Goal: Task Accomplishment & Management: Manage account settings

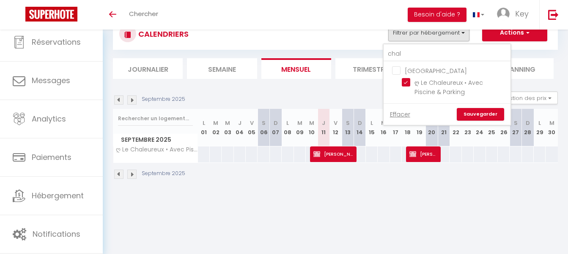
scroll to position [30, 0]
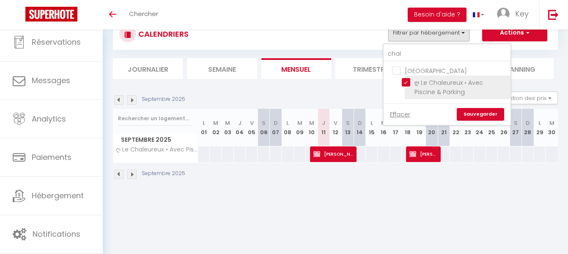
click at [408, 78] on li "ღ Le Chaleureux • Avec Piscine & Parking" at bounding box center [457, 88] width 106 height 24
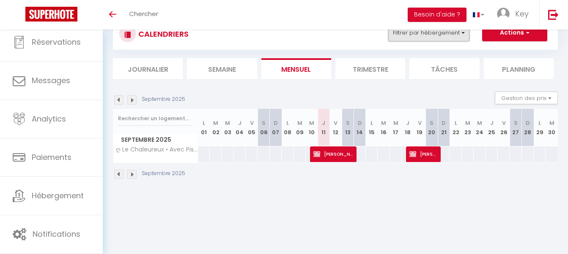
click at [419, 39] on button "Filtrer par hébergement" at bounding box center [428, 33] width 81 height 17
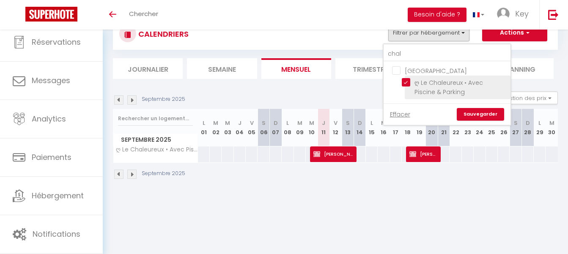
click at [404, 81] on input "ღ Le Chaleureux • Avec Piscine & Parking" at bounding box center [454, 82] width 106 height 8
checkbox input "false"
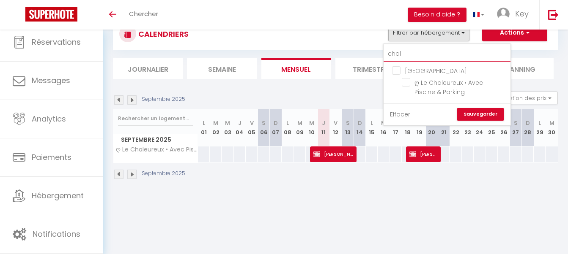
click at [405, 55] on input "chal" at bounding box center [446, 53] width 127 height 15
type input "l"
checkbox input "false"
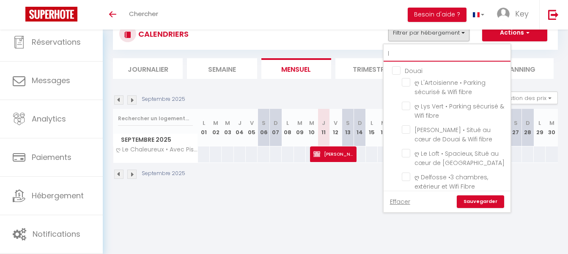
type input "lu"
checkbox input "false"
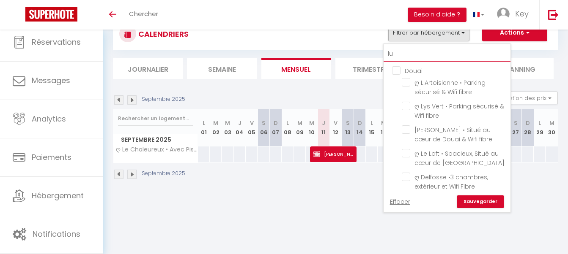
type input "lum"
checkbox input "false"
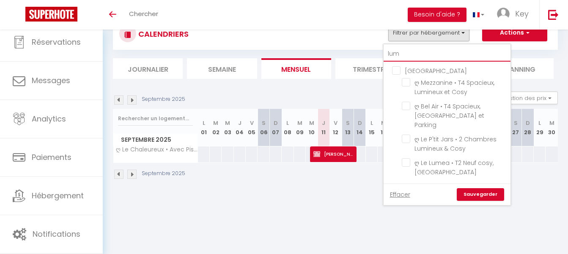
type input "lume"
checkbox input "false"
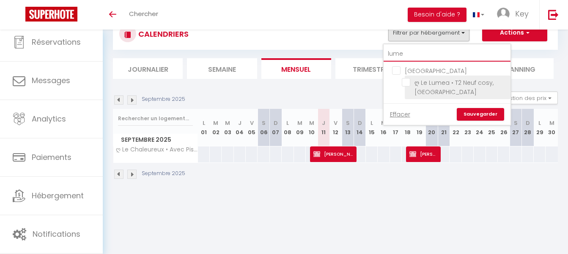
type input "lume"
click at [408, 82] on input "ღ Le Lumea • T2 Neuf cosy, [GEOGRAPHIC_DATA]" at bounding box center [454, 82] width 106 height 8
checkbox input "true"
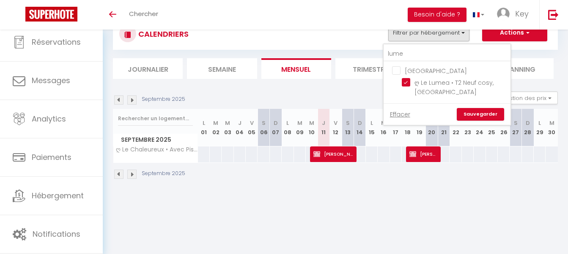
click at [477, 115] on link "Sauvegarder" at bounding box center [479, 114] width 47 height 13
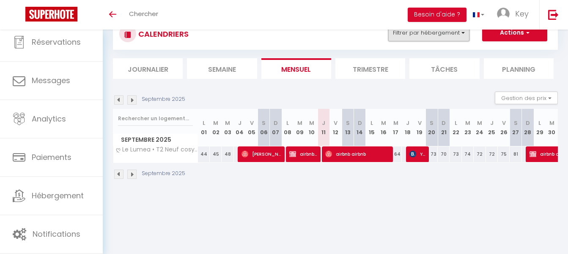
click at [420, 35] on button "Filtrer par hébergement" at bounding box center [428, 33] width 81 height 17
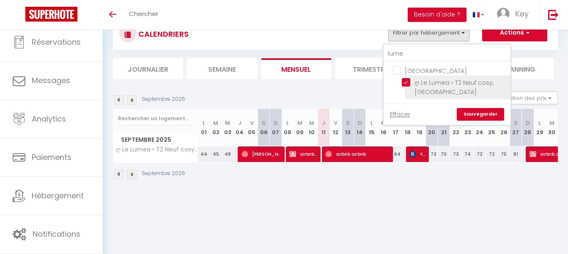
drag, startPoint x: 409, startPoint y: 83, endPoint x: 408, endPoint y: 78, distance: 5.5
click at [408, 83] on input "ღ Le Lumea • T2 Neuf cosy, [GEOGRAPHIC_DATA]" at bounding box center [454, 82] width 106 height 8
checkbox input "false"
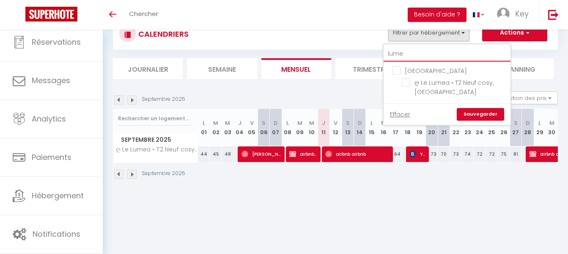
click at [416, 57] on input "lume" at bounding box center [446, 53] width 127 height 15
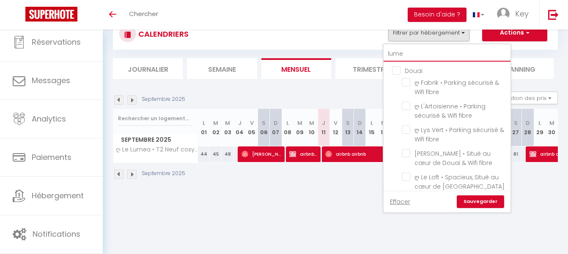
type input "c"
checkbox input "false"
type input "cc"
checkbox input "false"
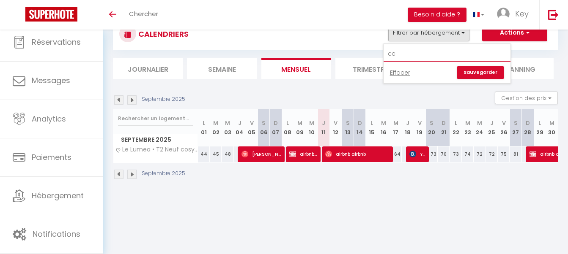
type input "c"
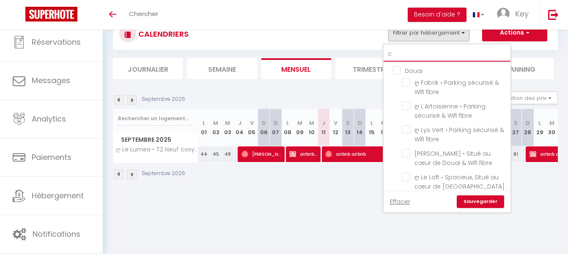
checkbox input "false"
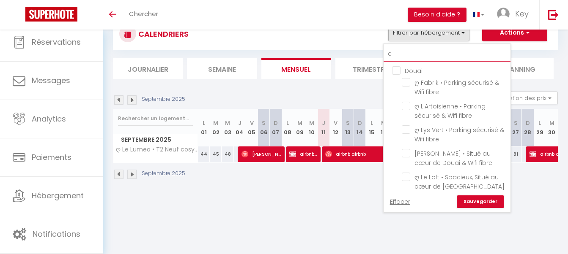
checkbox input "false"
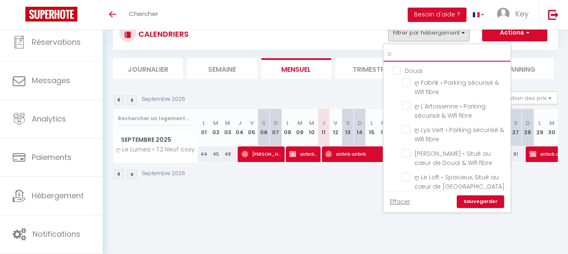
checkbox input "false"
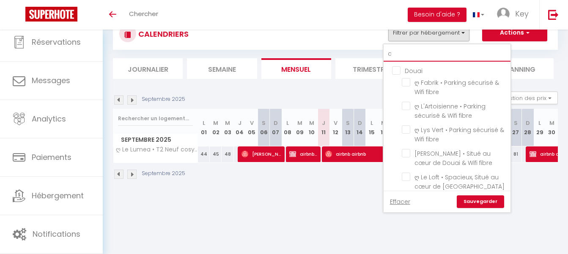
checkbox input "false"
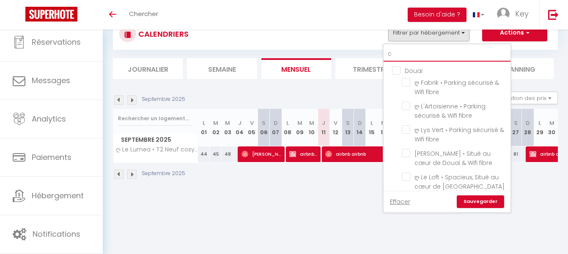
checkbox input "false"
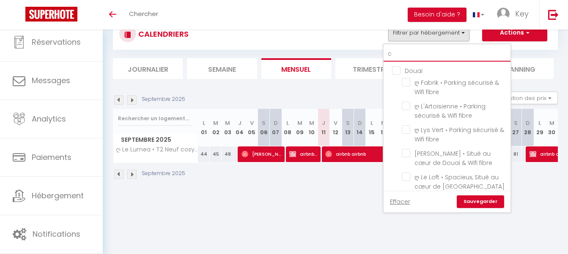
checkbox input "false"
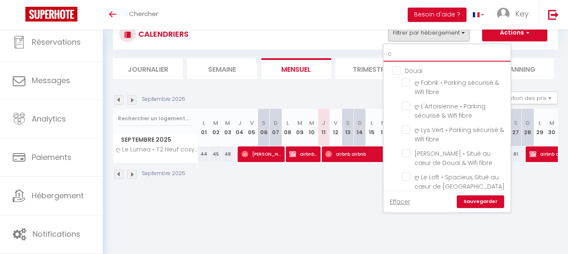
checkbox input "false"
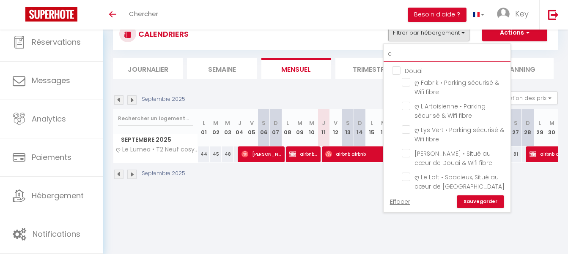
checkbox input "false"
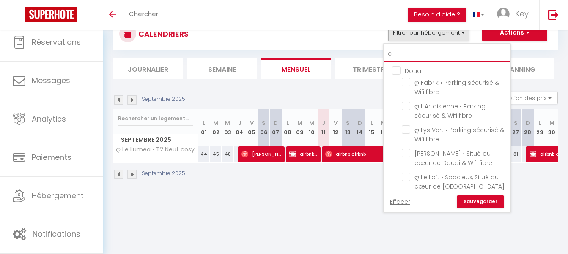
checkbox input "false"
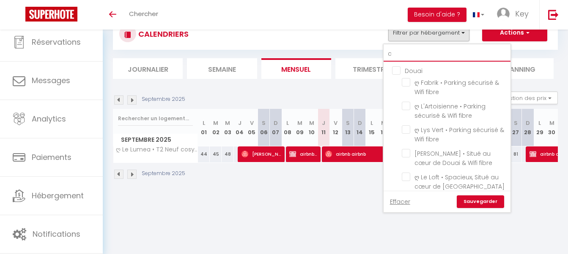
checkbox input "false"
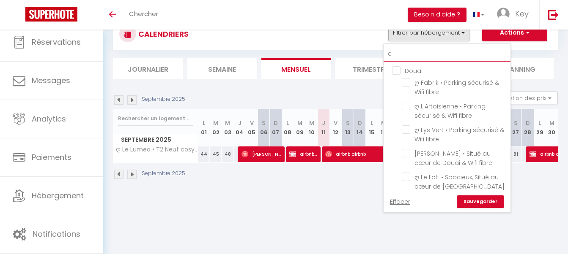
checkbox input "false"
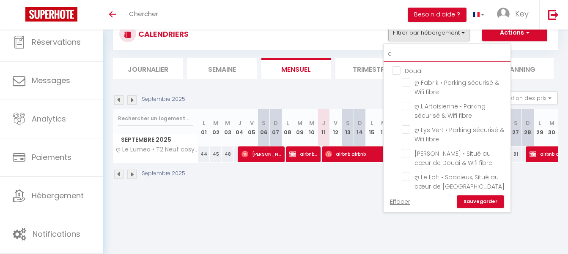
checkbox input "false"
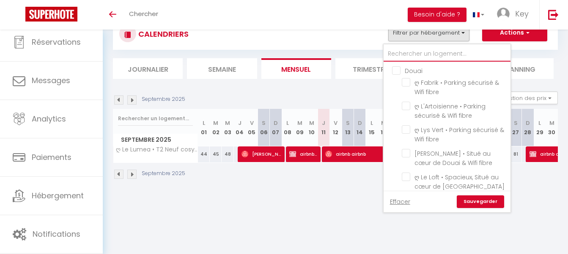
checkbox input "false"
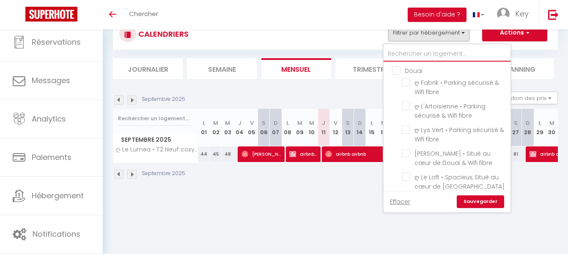
checkbox input "false"
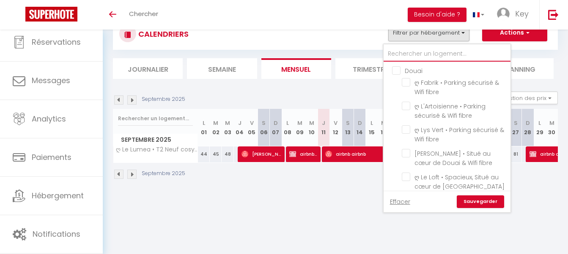
checkbox input "false"
type input "o"
checkbox input "false"
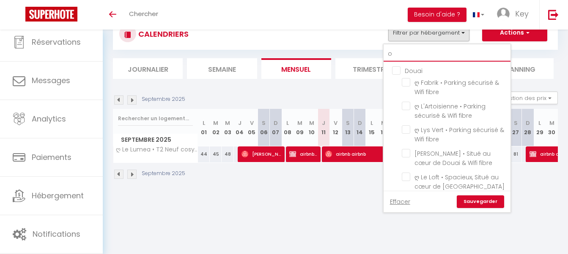
checkbox input "false"
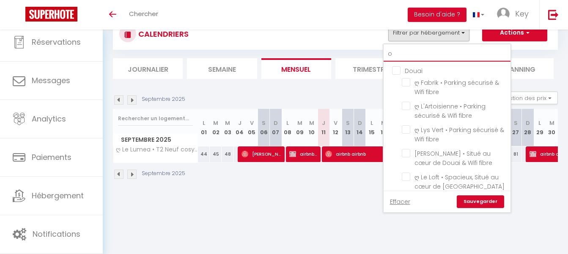
checkbox input "false"
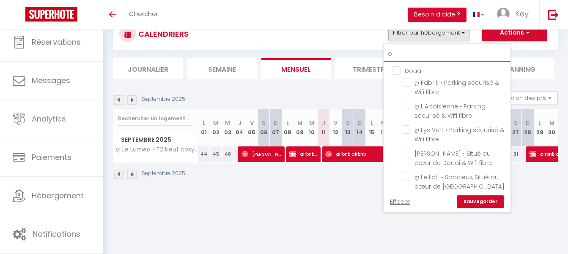
checkbox input "false"
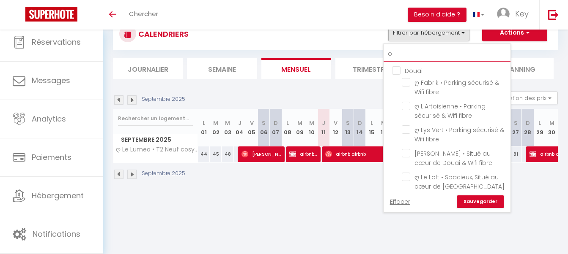
checkbox input "false"
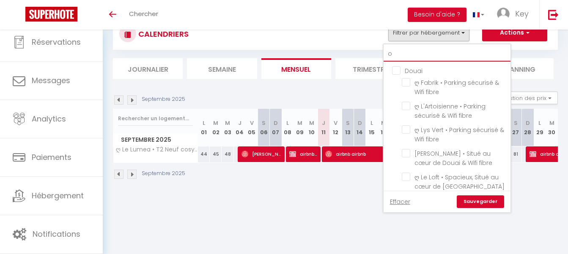
checkbox input "false"
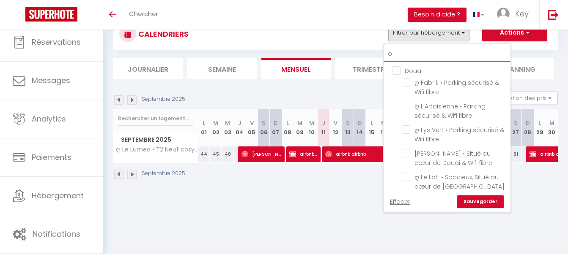
checkbox input "false"
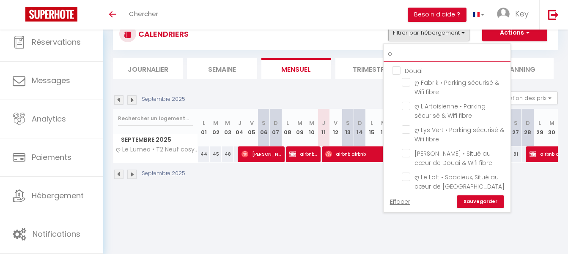
checkbox input "false"
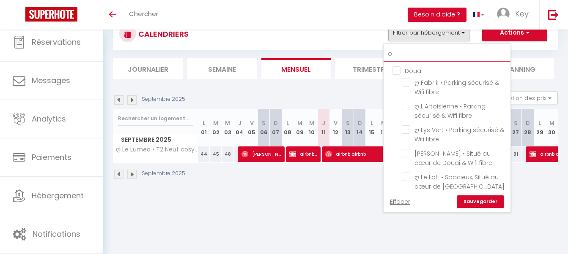
checkbox input "false"
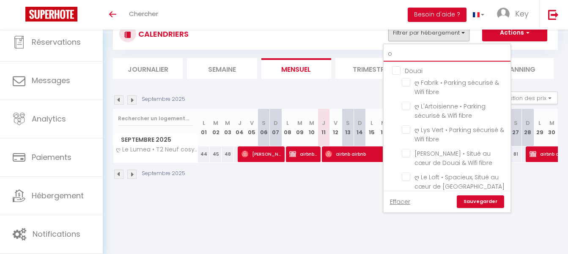
checkbox input "false"
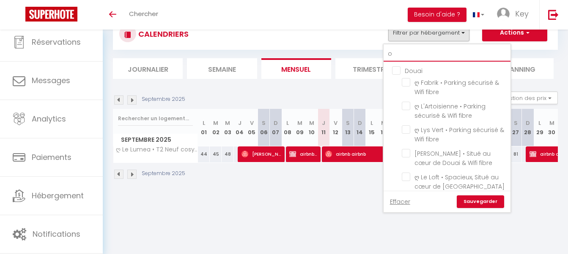
checkbox input "false"
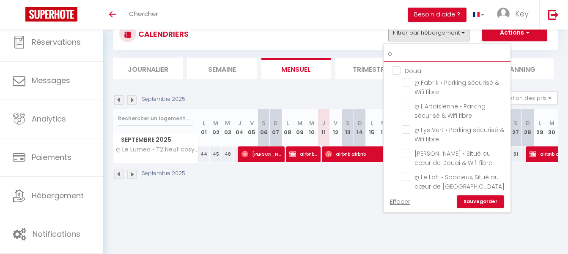
checkbox input "false"
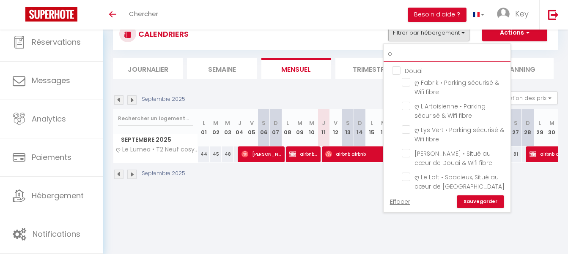
checkbox input "false"
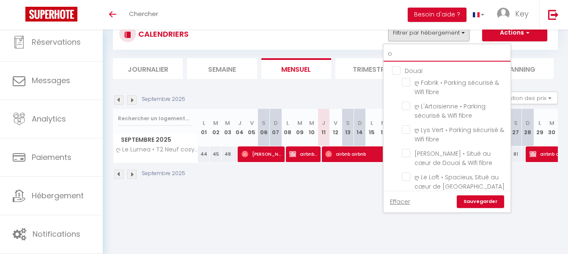
checkbox input "false"
type input "oc"
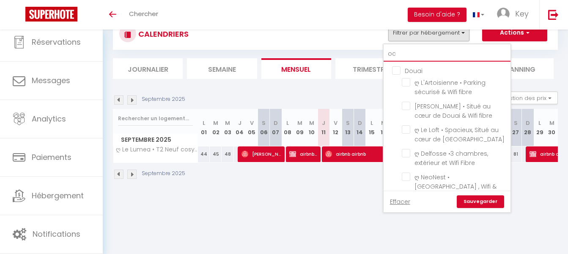
checkbox input "false"
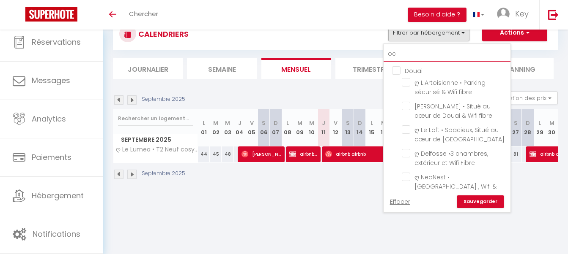
checkbox input "false"
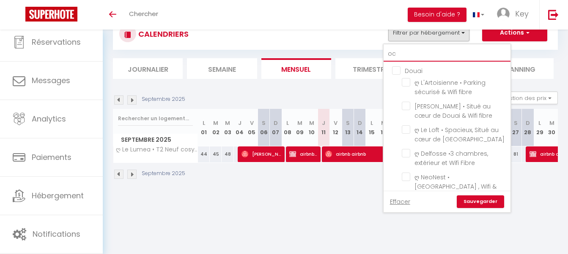
checkbox input "false"
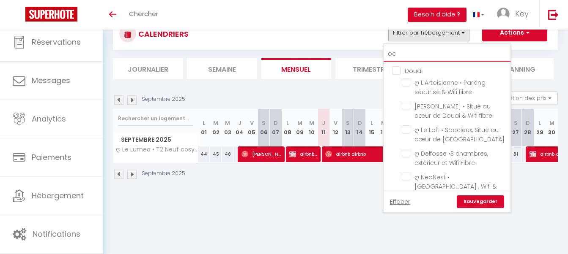
checkbox input "false"
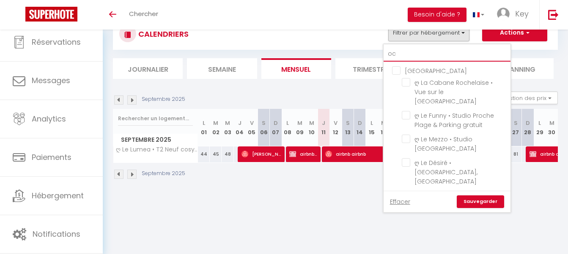
type input "océ"
checkbox input "false"
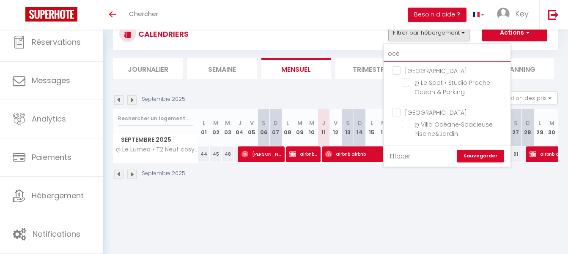
type input "océa"
checkbox input "false"
type input "océan"
checkbox input "false"
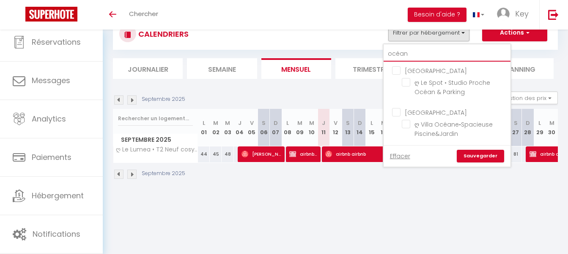
checkbox input "false"
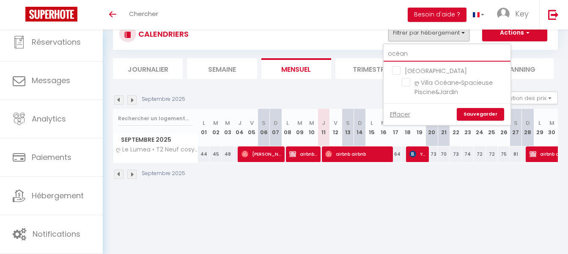
type input "océane"
checkbox input "false"
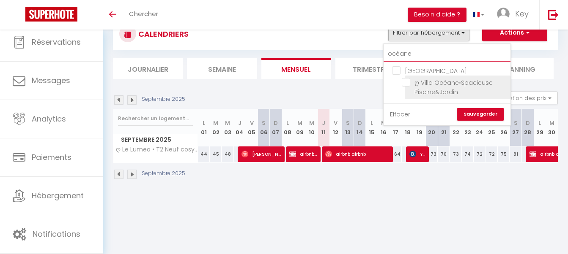
type input "océane"
click at [426, 85] on input "ღ Villa Océane•Spacieuse Piscine&Jardin" at bounding box center [454, 82] width 106 height 8
checkbox input "true"
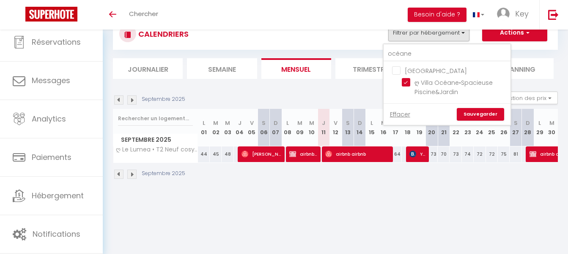
click at [464, 113] on link "Sauvegarder" at bounding box center [479, 114] width 47 height 13
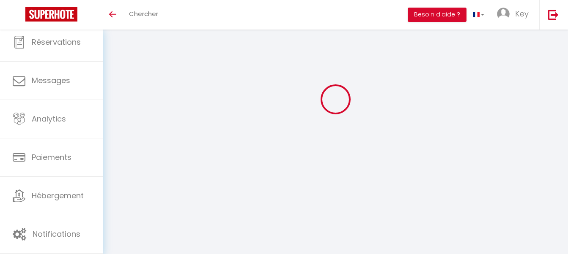
select select "KO"
select select "0"
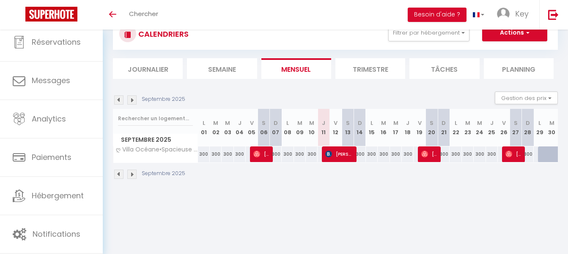
click at [344, 158] on span "Lison JOLIVET" at bounding box center [338, 154] width 27 height 16
select select "OK"
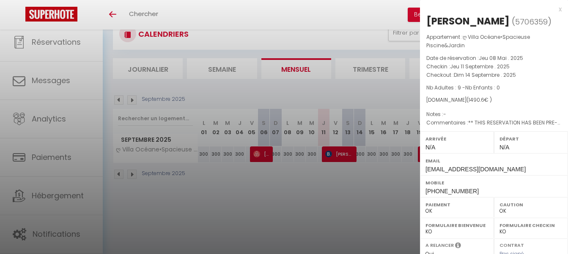
click at [453, 192] on span "+33674178037" at bounding box center [451, 191] width 53 height 7
copy div "Mobile"
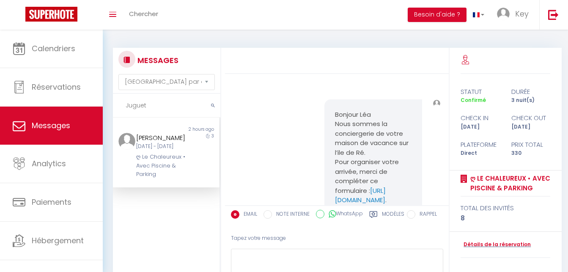
select select "message"
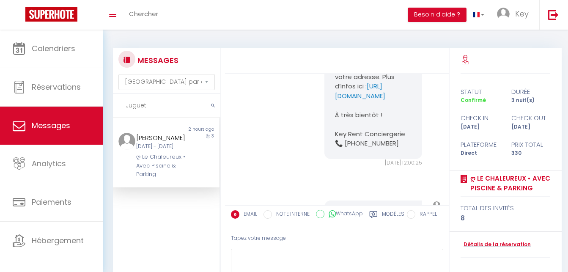
click at [176, 105] on input "Juguet" at bounding box center [166, 106] width 107 height 24
click at [491, 246] on link "Détails de la réservation" at bounding box center [495, 244] width 70 height 8
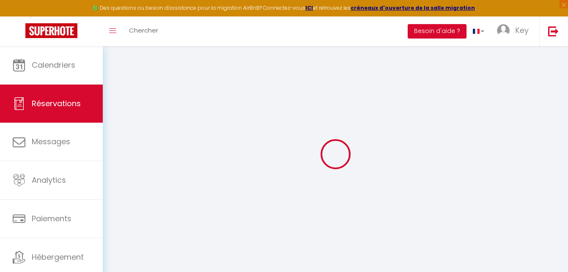
select select
select select "14"
checkbox input "false"
select select
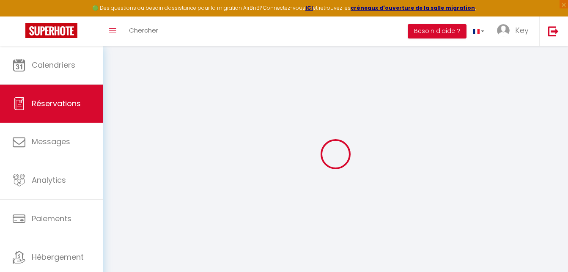
select select
checkbox input "false"
select select
checkbox input "false"
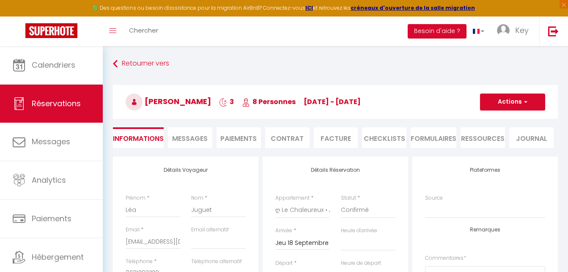
select select
checkbox input "false"
click at [234, 143] on li "Paiements" at bounding box center [238, 137] width 44 height 21
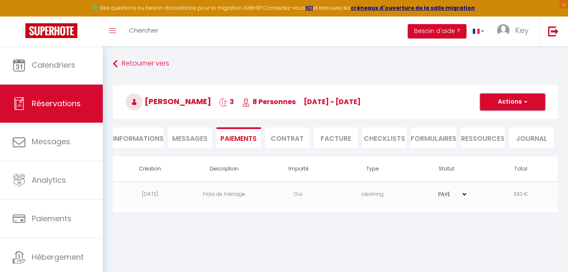
click at [530, 104] on button "Actions" at bounding box center [512, 101] width 65 height 17
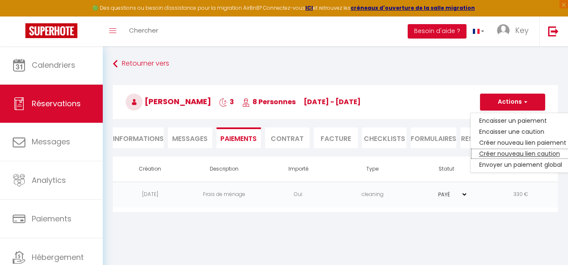
click at [537, 154] on link "Créer nouveau lien caution" at bounding box center [522, 153] width 104 height 11
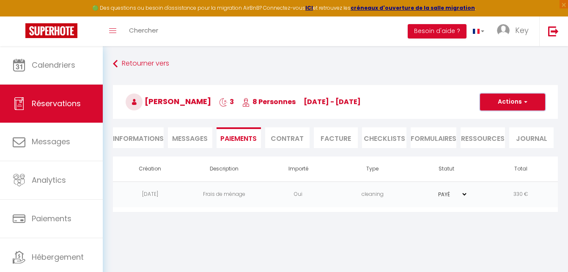
click at [530, 107] on button "Actions" at bounding box center [512, 101] width 65 height 17
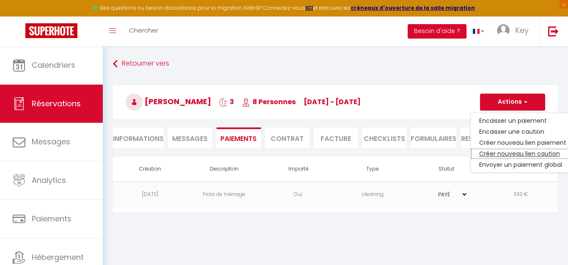
click at [519, 152] on link "Créer nouveau lien caution" at bounding box center [522, 153] width 104 height 11
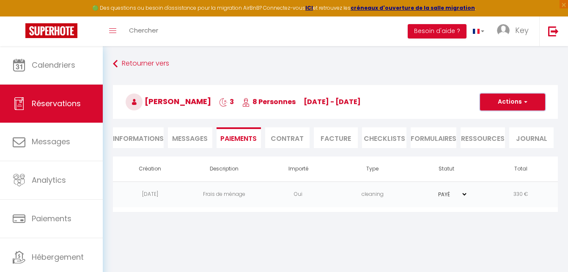
click at [525, 103] on span "button" at bounding box center [524, 102] width 5 height 8
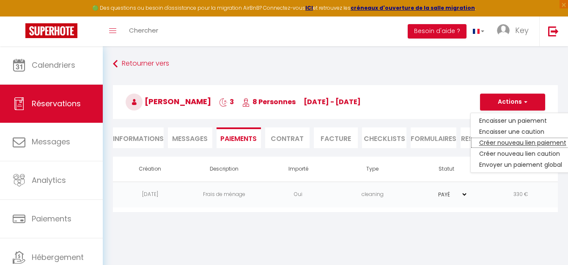
click at [543, 143] on link "Créer nouveau lien paiement" at bounding box center [522, 142] width 104 height 11
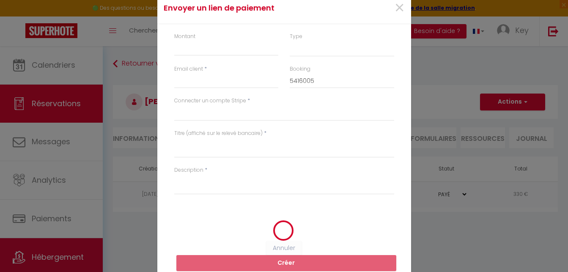
select select "nights"
type input "[EMAIL_ADDRESS][DOMAIN_NAME]"
select select "5091"
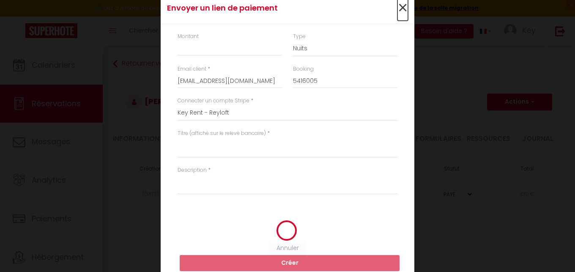
click at [403, 8] on span "×" at bounding box center [402, 7] width 11 height 25
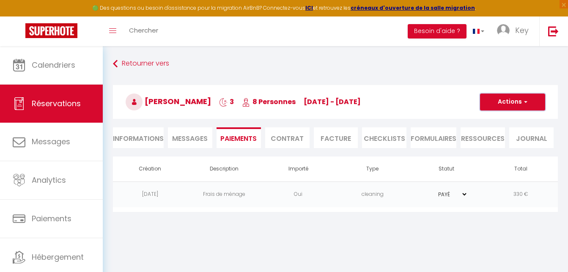
click at [527, 102] on button "Actions" at bounding box center [512, 101] width 65 height 17
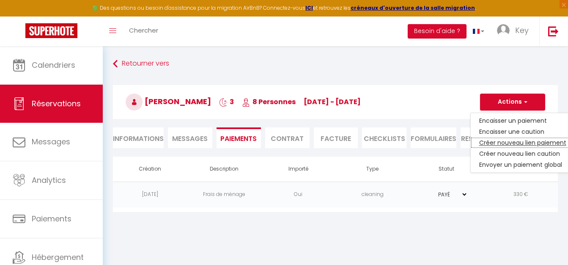
click at [546, 143] on link "Créer nouveau lien paiement" at bounding box center [522, 142] width 104 height 11
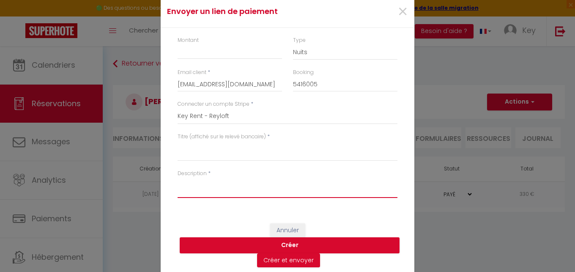
click at [196, 190] on textarea "Description" at bounding box center [288, 188] width 220 height 20
paste textarea "3 lits doubles + 4 lits simples + 10 serviettes + 3 tapis de bain + 2 torchons"
type textarea "3 lits doubles + 4 lits simples + 10 serviettes + 3 tapis de bain + 2 torchons"
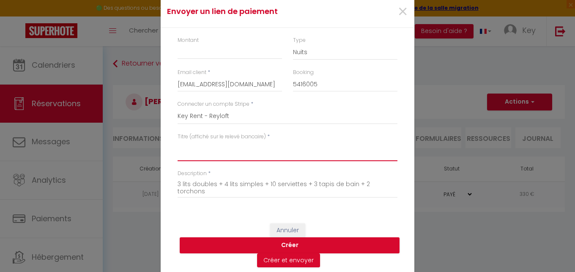
click at [217, 155] on textarea "Titre (affiché sur le relevé bancaire)" at bounding box center [288, 151] width 220 height 20
type textarea "Linge de maison"
click at [208, 53] on input "Montant" at bounding box center [230, 51] width 104 height 15
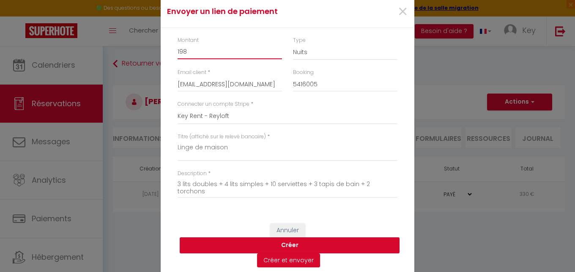
type input "198"
click at [235, 243] on button "Créer" at bounding box center [290, 245] width 220 height 16
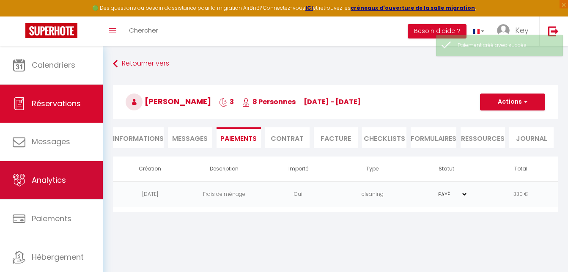
select select "0"
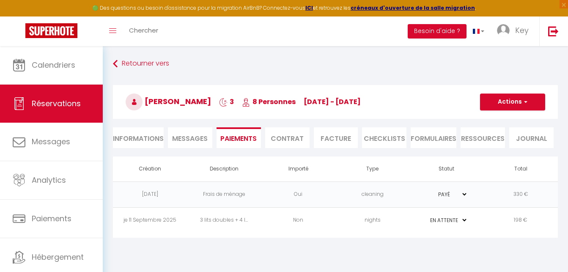
click at [279, 225] on td "Non" at bounding box center [298, 220] width 74 height 26
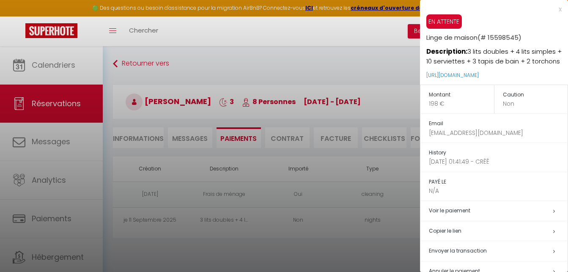
scroll to position [30, 0]
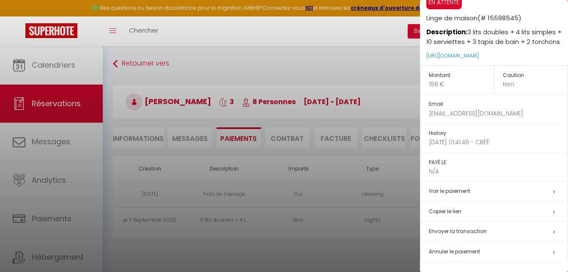
click at [467, 211] on h5 "Copier le lien" at bounding box center [498, 212] width 139 height 10
